Goal: Find specific page/section: Find specific page/section

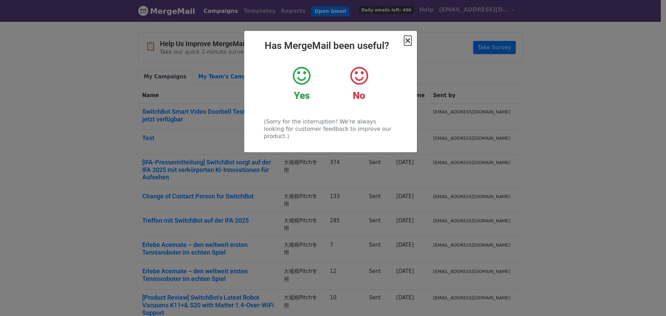
click at [409, 44] on span "×" at bounding box center [407, 41] width 7 height 10
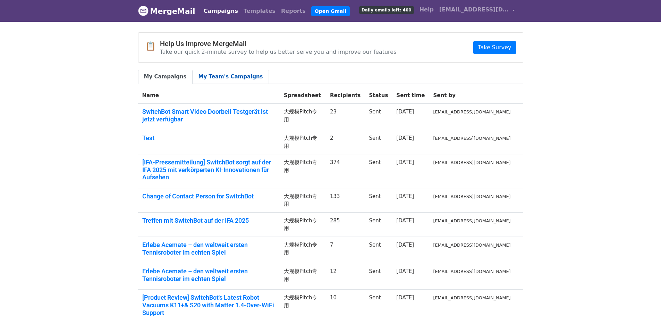
click at [206, 78] on link "My Team's Campaigns" at bounding box center [230, 77] width 76 height 14
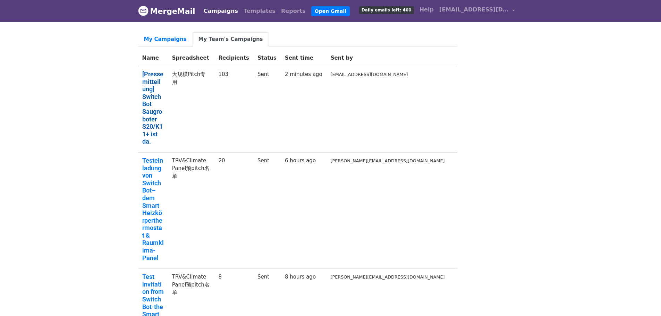
click at [164, 80] on link "[Pressemitteilung] SwitchBot Saugroboter S20/K11+ ist da." at bounding box center [152, 107] width 21 height 75
click at [489, 15] on link "[EMAIL_ADDRESS][DOMAIN_NAME]" at bounding box center [476, 11] width 81 height 16
